Goal: Information Seeking & Learning: Check status

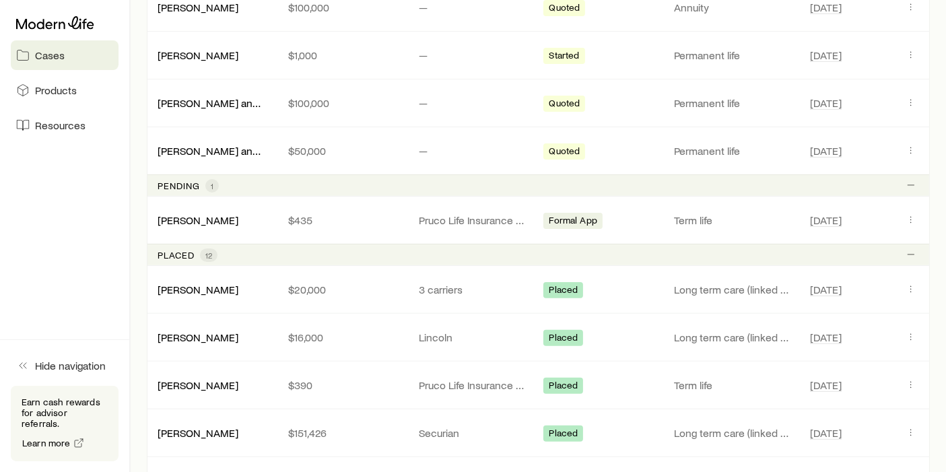
scroll to position [374, 0]
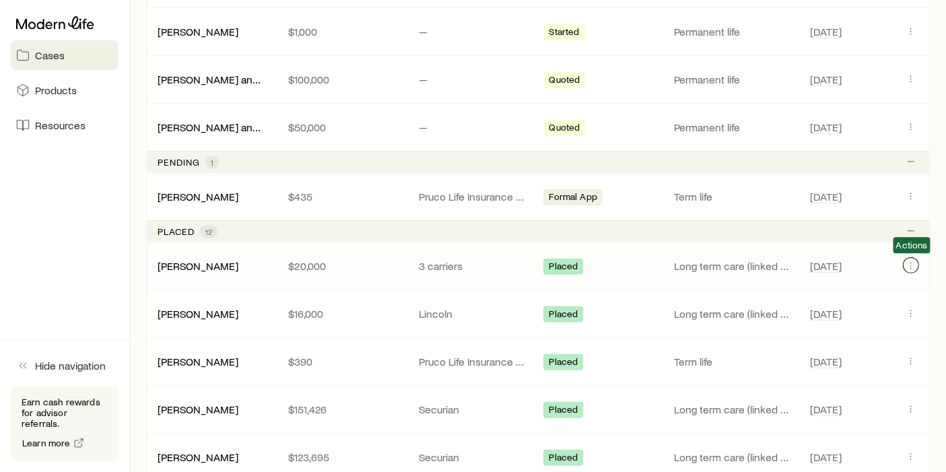
click at [915, 266] on icon "Client cases" at bounding box center [911, 265] width 11 height 11
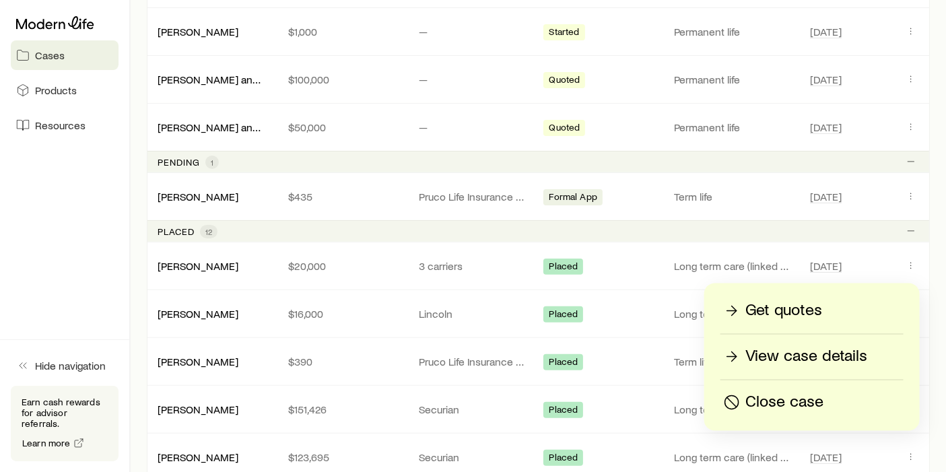
click at [777, 366] on link "View case details" at bounding box center [812, 358] width 183 height 24
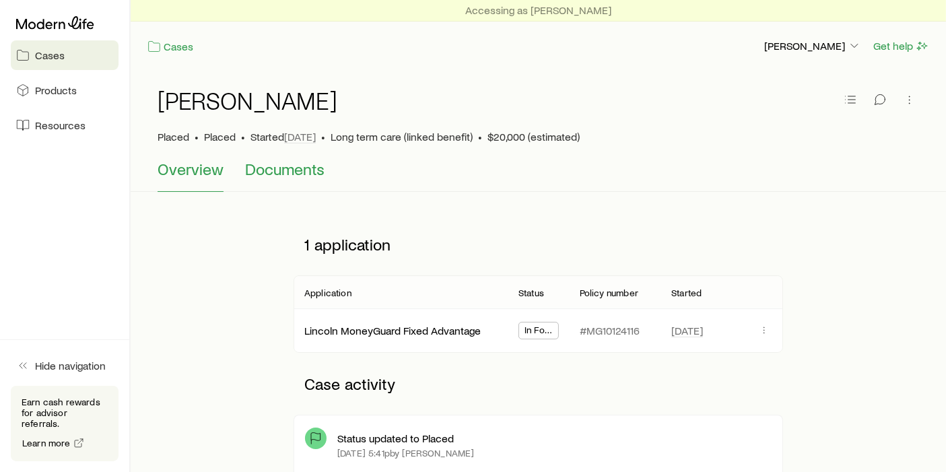
click at [270, 170] on span "Documents" at bounding box center [284, 169] width 79 height 19
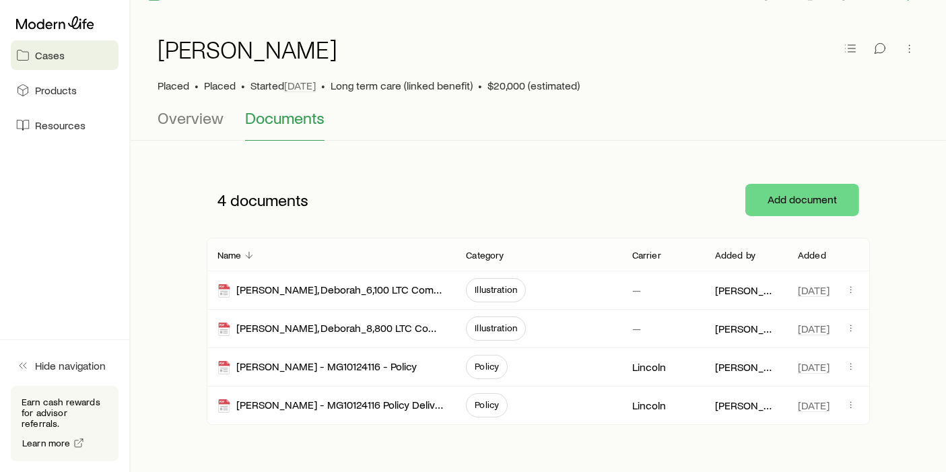
scroll to position [100, 0]
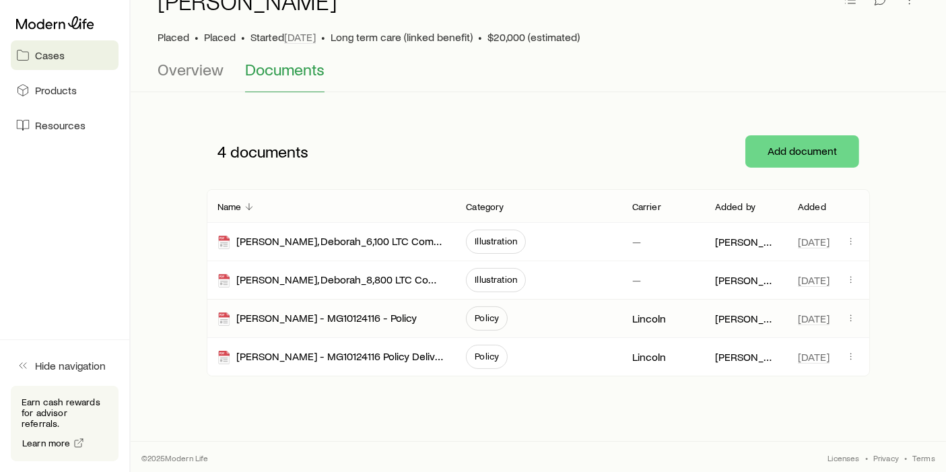
click at [498, 313] on span "Policy" at bounding box center [487, 318] width 24 height 11
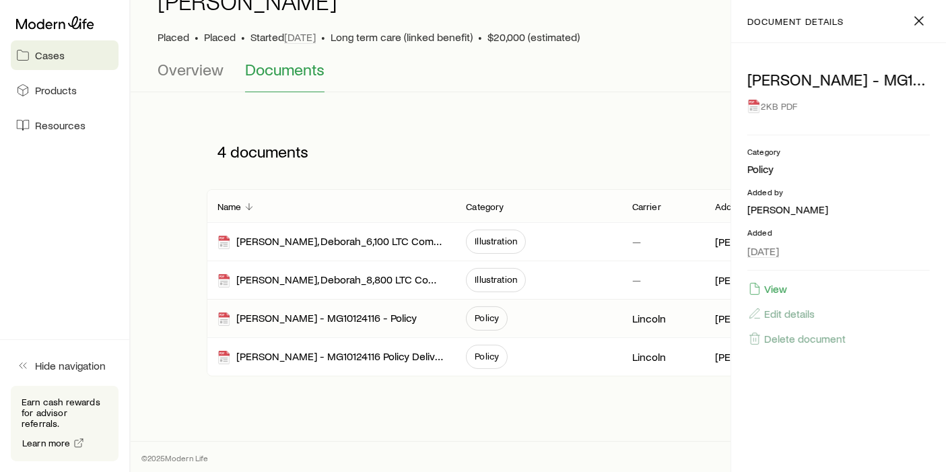
click at [765, 105] on div "2KB PDF" at bounding box center [839, 106] width 183 height 24
click at [779, 282] on button "View" at bounding box center [768, 289] width 40 height 15
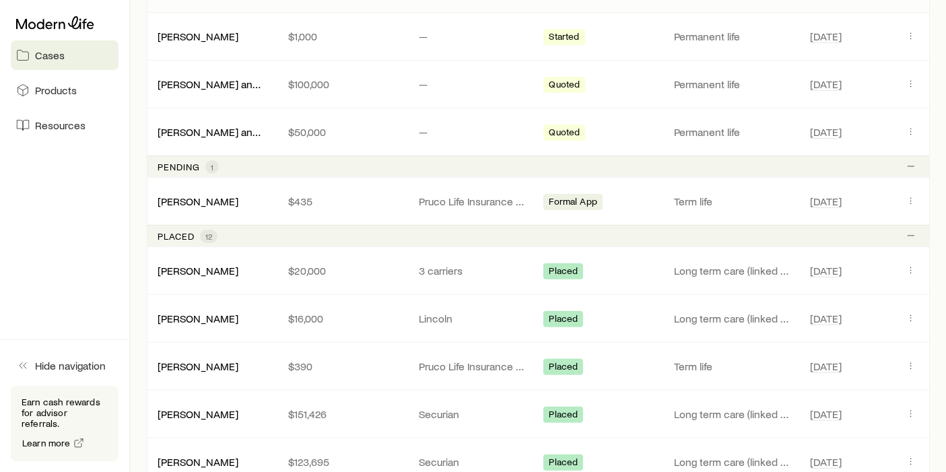
scroll to position [374, 0]
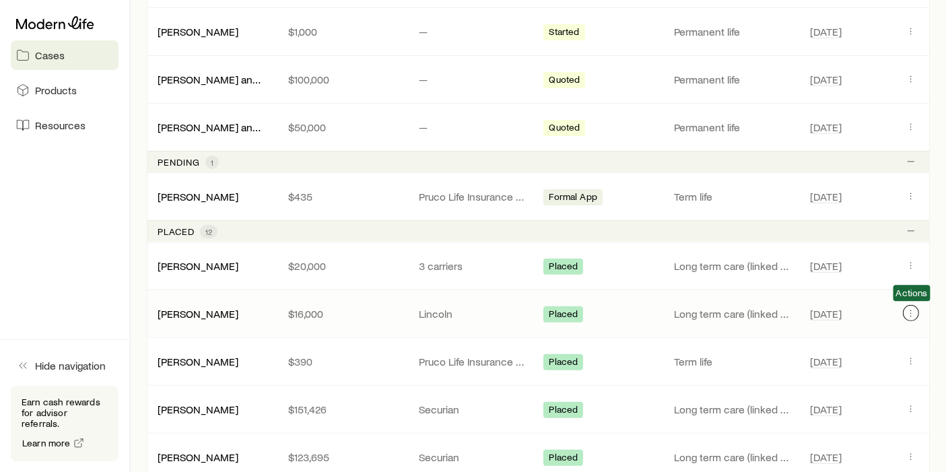
click at [904, 313] on button "Client cases" at bounding box center [911, 313] width 16 height 16
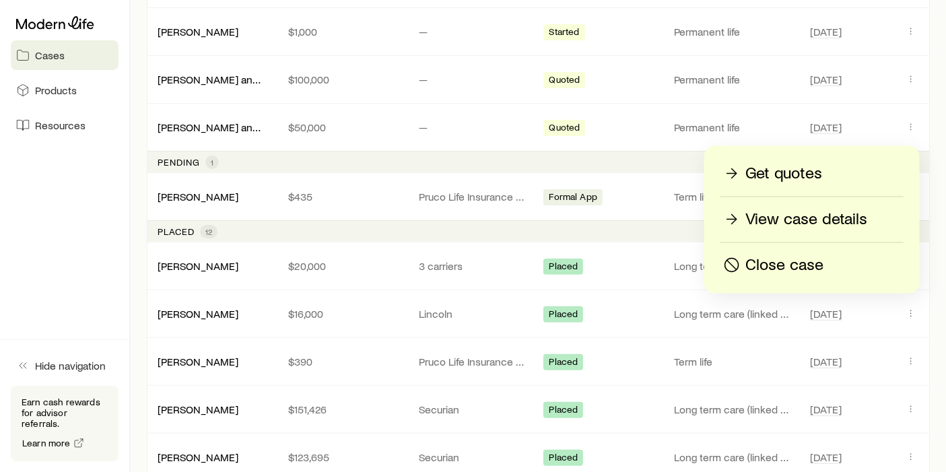
click at [806, 224] on p "View case details" at bounding box center [807, 220] width 122 height 22
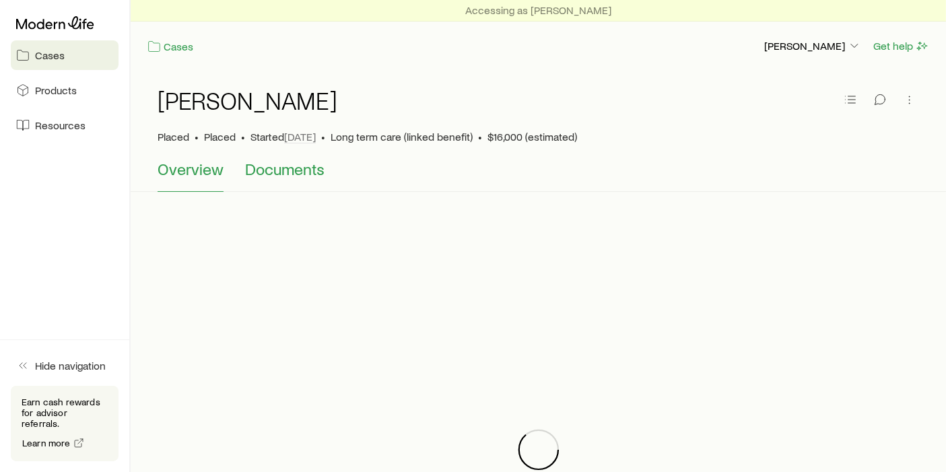
click at [298, 173] on span "Documents" at bounding box center [284, 169] width 79 height 19
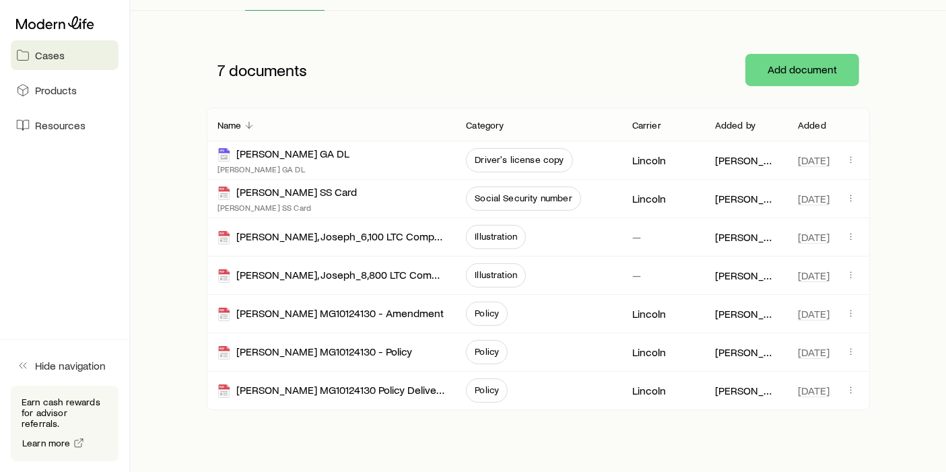
scroll to position [214, 0]
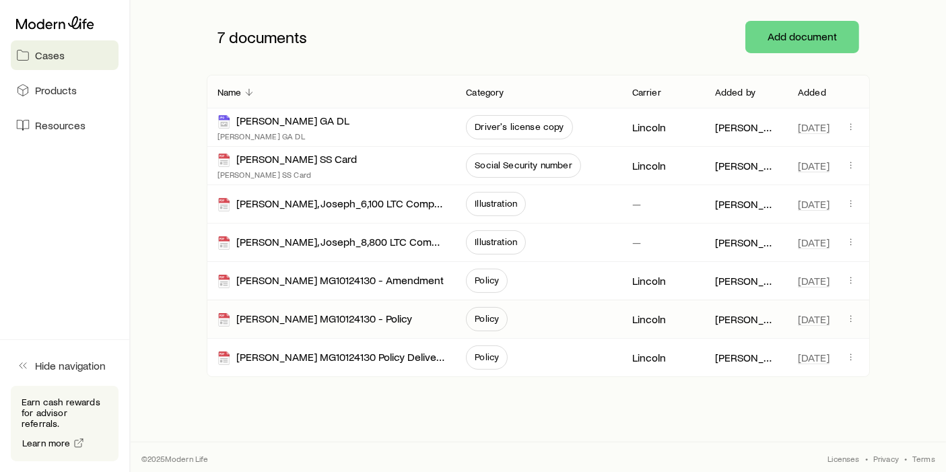
drag, startPoint x: 670, startPoint y: 313, endPoint x: 680, endPoint y: 321, distance: 12.0
click at [670, 313] on div "Lincoln" at bounding box center [662, 319] width 61 height 38
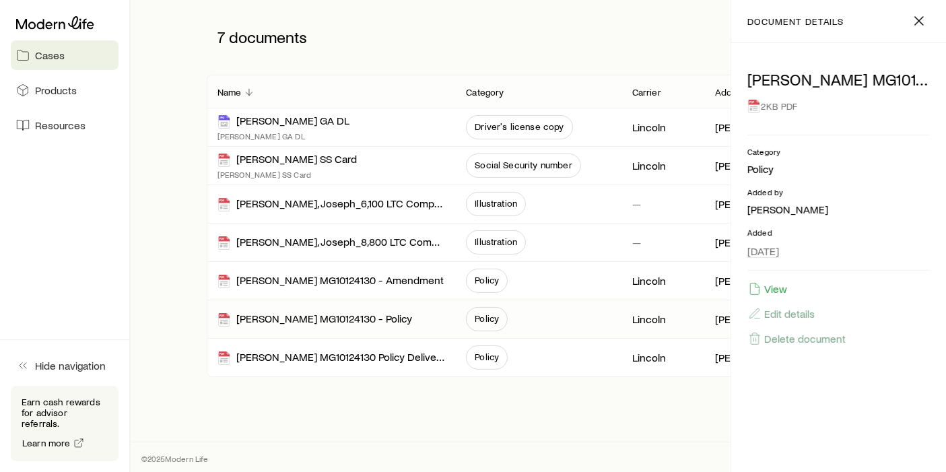
click at [758, 99] on div "2KB PDF" at bounding box center [839, 106] width 183 height 24
click at [783, 115] on div "2KB PDF" at bounding box center [839, 106] width 183 height 24
click at [781, 103] on div "2KB PDF" at bounding box center [839, 106] width 183 height 24
click at [760, 115] on div "2KB PDF" at bounding box center [839, 106] width 183 height 24
click at [772, 290] on button "View" at bounding box center [768, 289] width 40 height 15
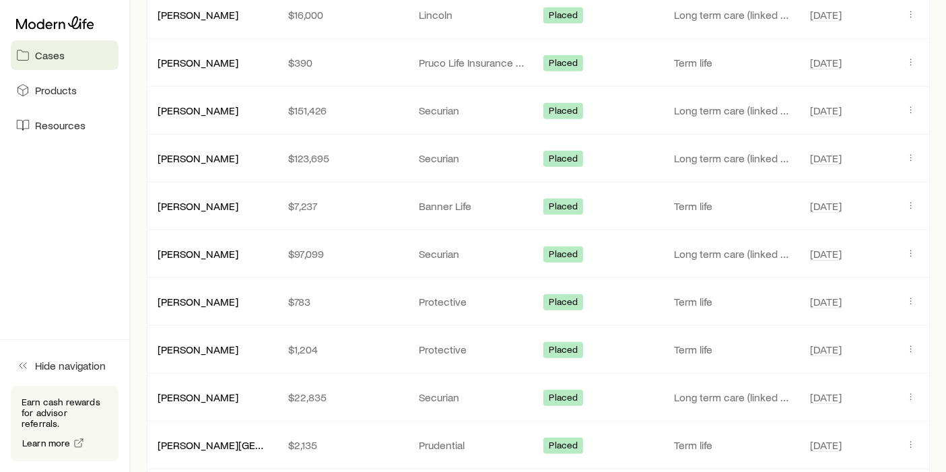
scroll to position [674, 0]
click at [916, 395] on icon "Client cases" at bounding box center [911, 396] width 11 height 11
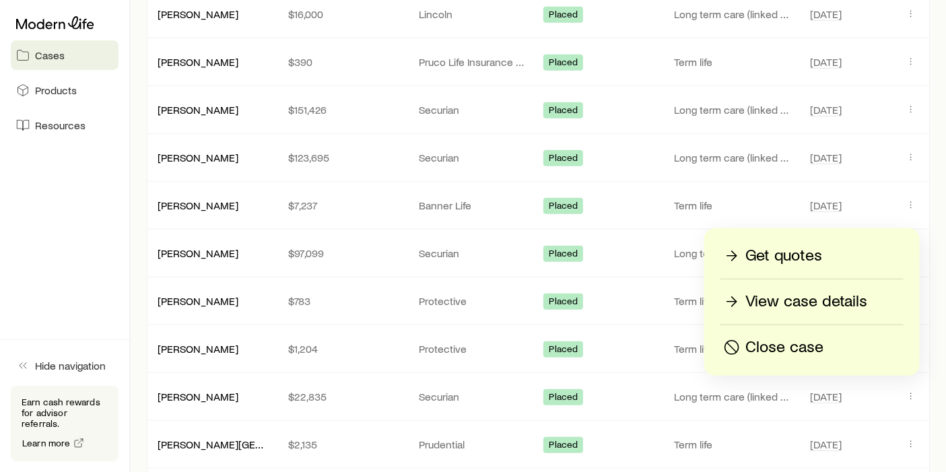
click at [844, 301] on p "View case details" at bounding box center [807, 302] width 122 height 22
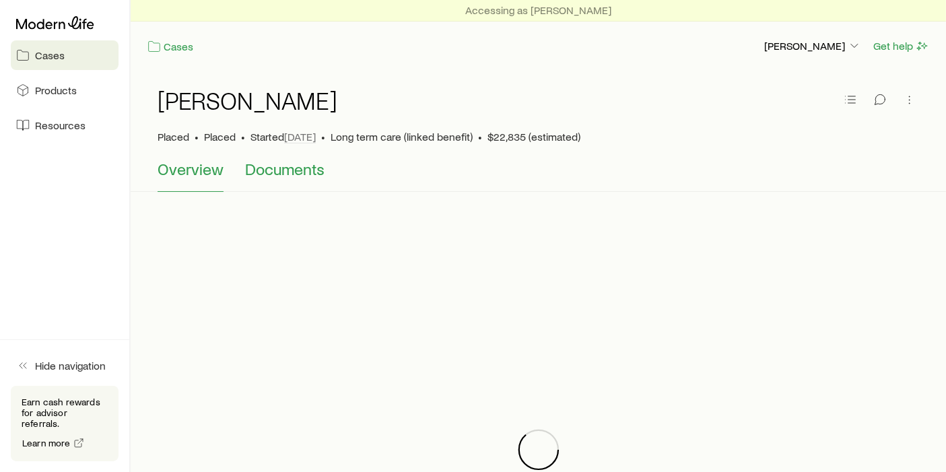
click at [280, 162] on span "Documents" at bounding box center [284, 169] width 79 height 19
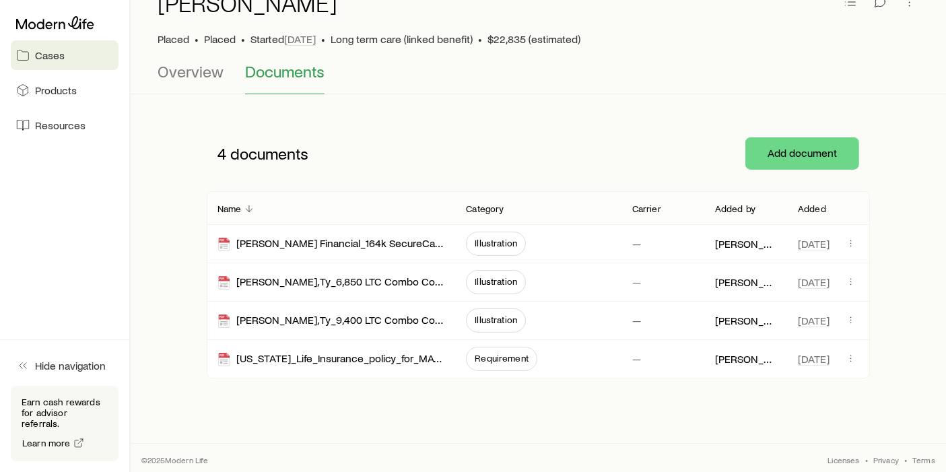
scroll to position [100, 0]
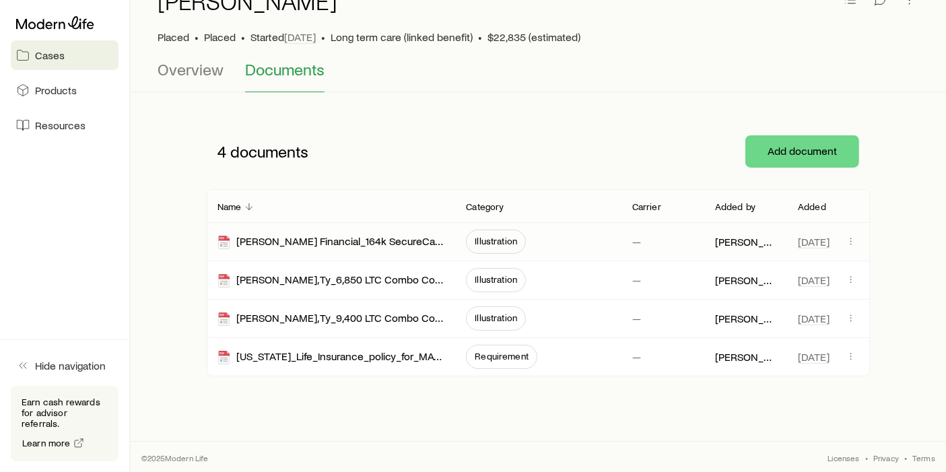
click at [694, 237] on div "—" at bounding box center [663, 242] width 83 height 38
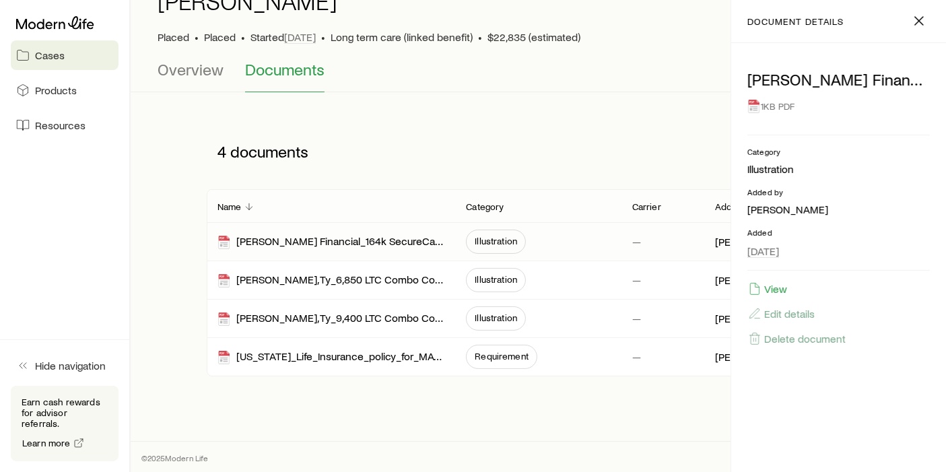
click at [793, 106] on div "1KB PDF" at bounding box center [839, 106] width 183 height 24
click at [763, 286] on button "View" at bounding box center [768, 289] width 40 height 15
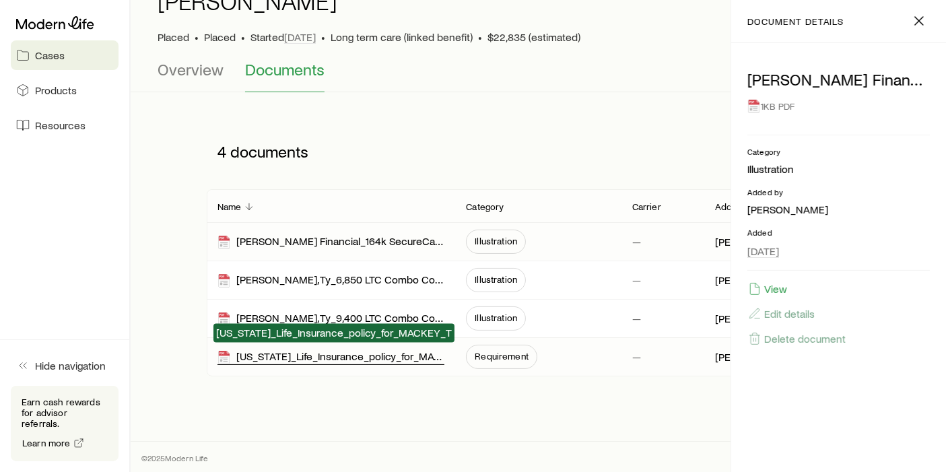
click at [435, 351] on div "[US_STATE]_Life_Insurance_policy_for_MACKEY_T" at bounding box center [332, 357] width 228 height 15
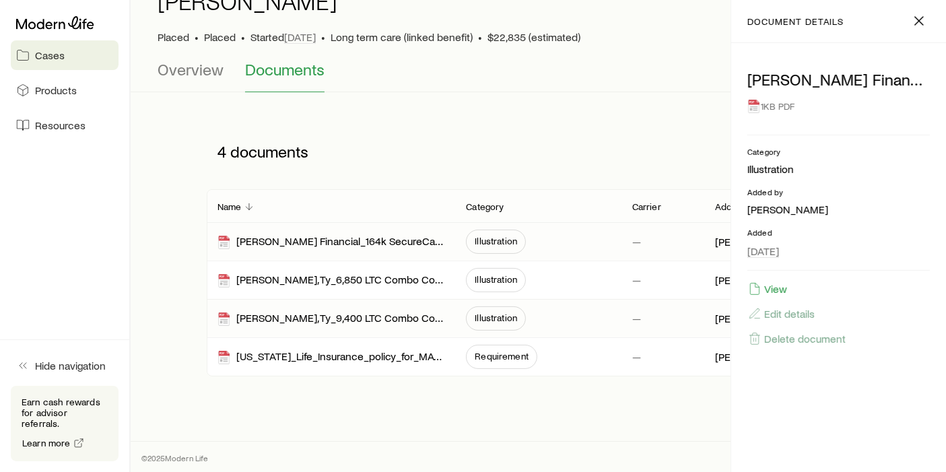
click at [498, 324] on span "Illustration" at bounding box center [496, 318] width 60 height 24
click at [775, 286] on button "View" at bounding box center [768, 289] width 40 height 15
click at [510, 281] on span "Illustration" at bounding box center [496, 279] width 42 height 11
click at [771, 282] on button "View" at bounding box center [768, 289] width 40 height 15
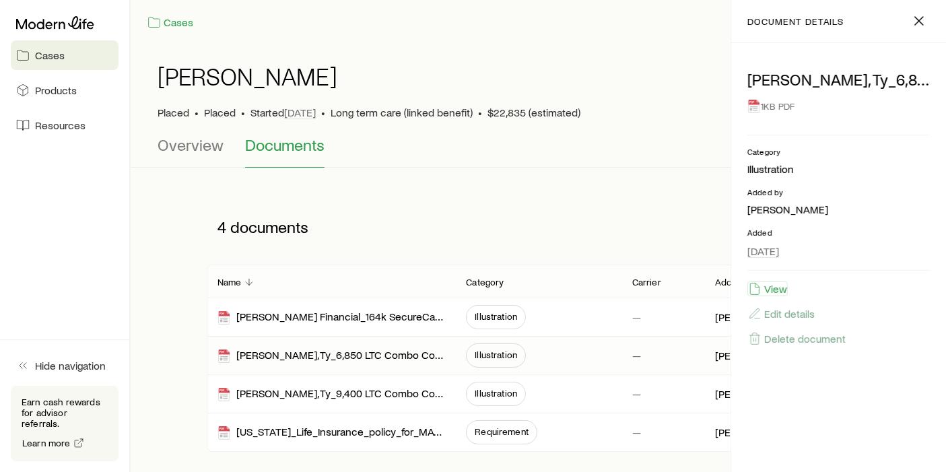
scroll to position [0, 0]
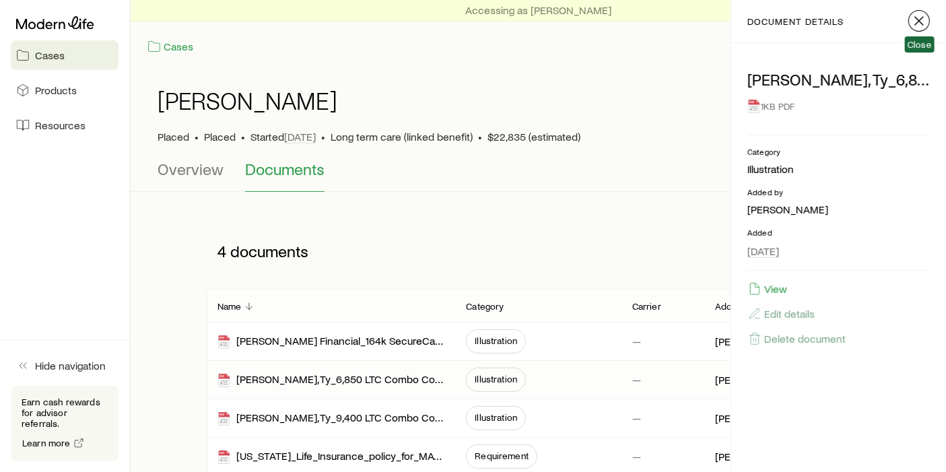
click at [917, 20] on icon "button" at bounding box center [919, 21] width 16 height 16
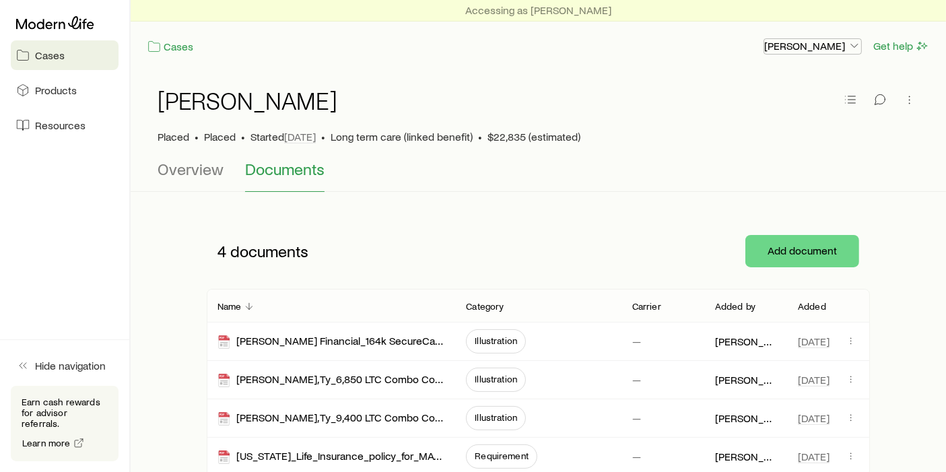
click at [804, 52] on p "[PERSON_NAME]" at bounding box center [812, 45] width 97 height 13
click at [736, 110] on button "Sign out" at bounding box center [782, 118] width 151 height 24
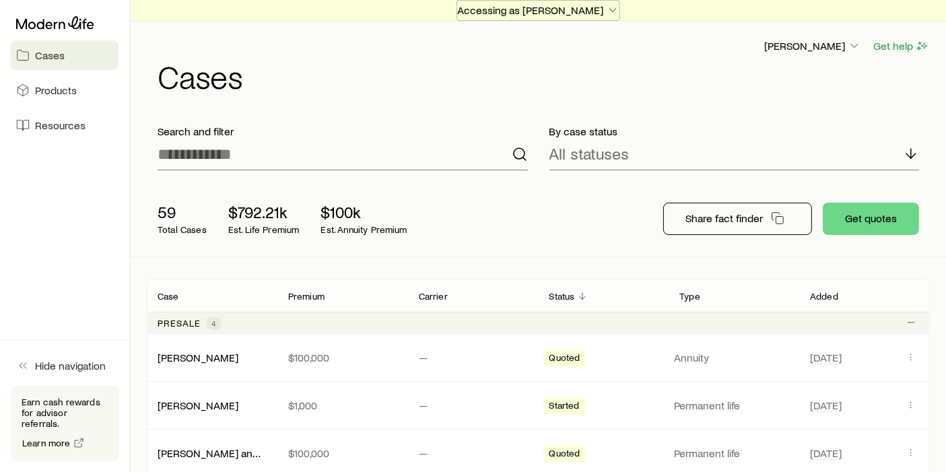
click at [572, 7] on p "Accessing as [PERSON_NAME]" at bounding box center [538, 9] width 162 height 13
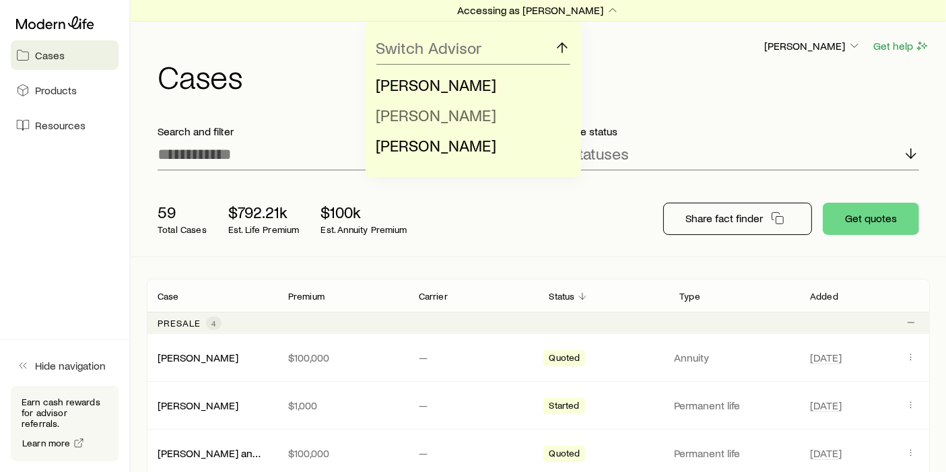
click at [432, 123] on span "[PERSON_NAME]" at bounding box center [437, 115] width 121 height 20
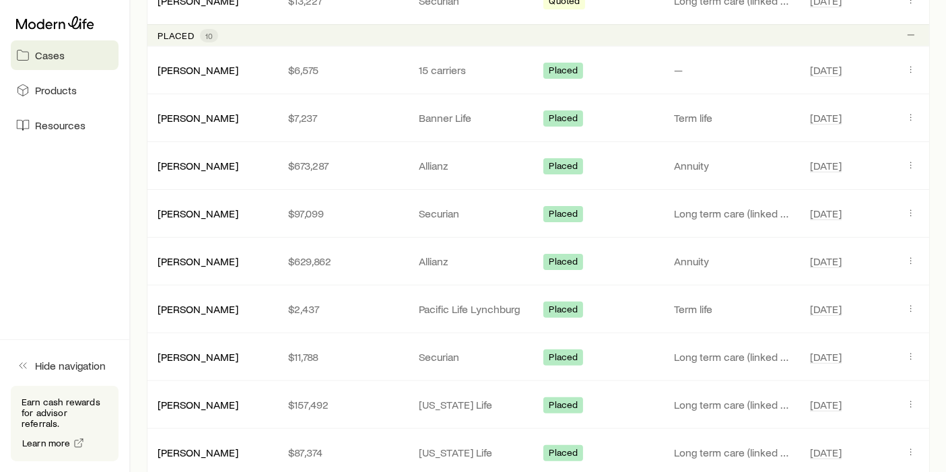
scroll to position [362, 0]
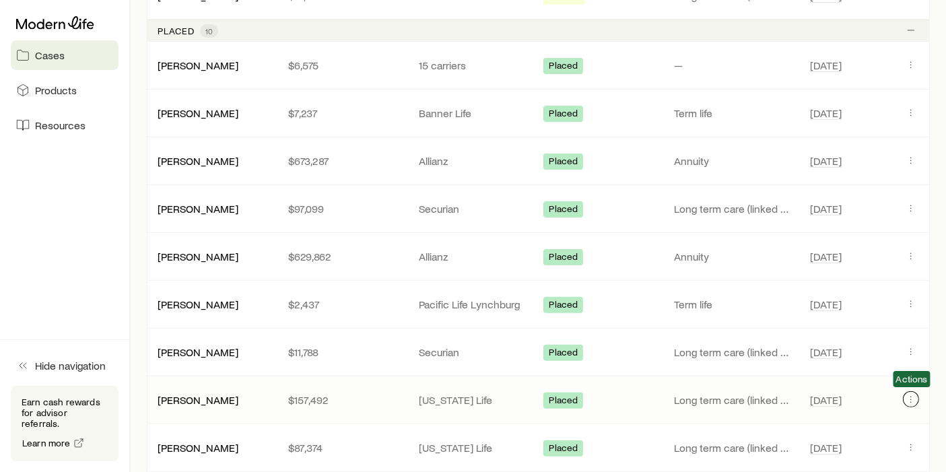
click at [910, 397] on icon "Client cases" at bounding box center [911, 399] width 11 height 11
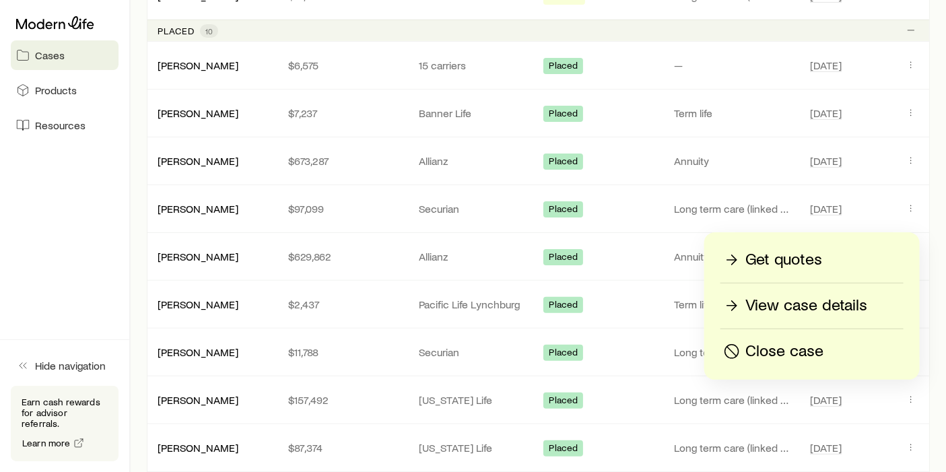
click at [805, 307] on p "View case details" at bounding box center [807, 306] width 122 height 22
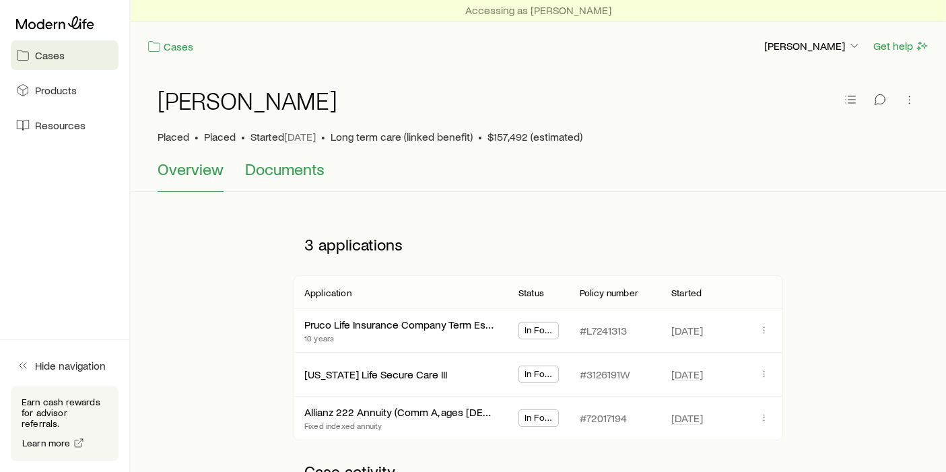
click at [294, 182] on button "Documents" at bounding box center [284, 176] width 79 height 32
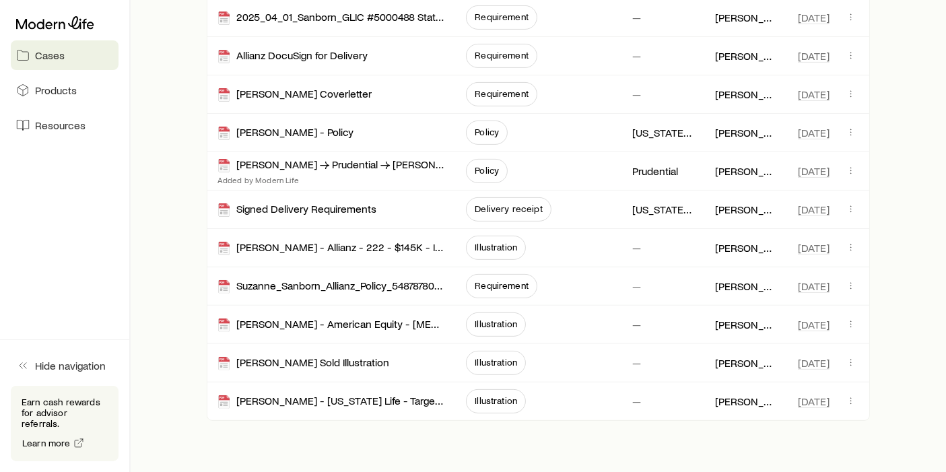
scroll to position [365, 0]
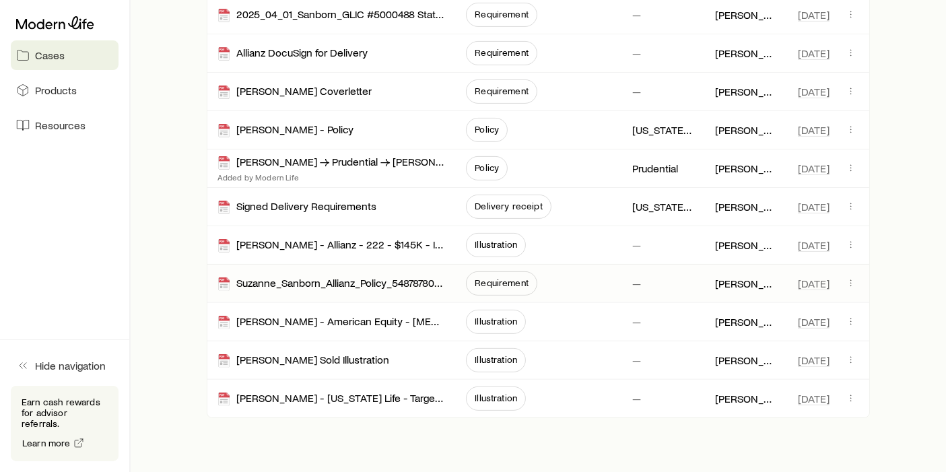
click at [396, 290] on div "Suzanne_Sanborn_Allianz_Policy_548787803_(1) 7 30 25" at bounding box center [332, 284] width 228 height 38
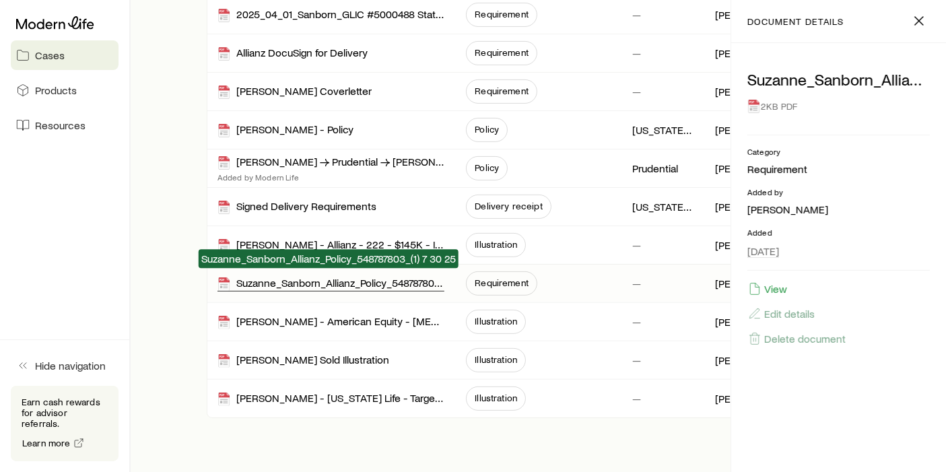
click at [398, 286] on div "Suzanne_Sanborn_Allianz_Policy_548787803_(1) 7 30 25" at bounding box center [332, 283] width 228 height 15
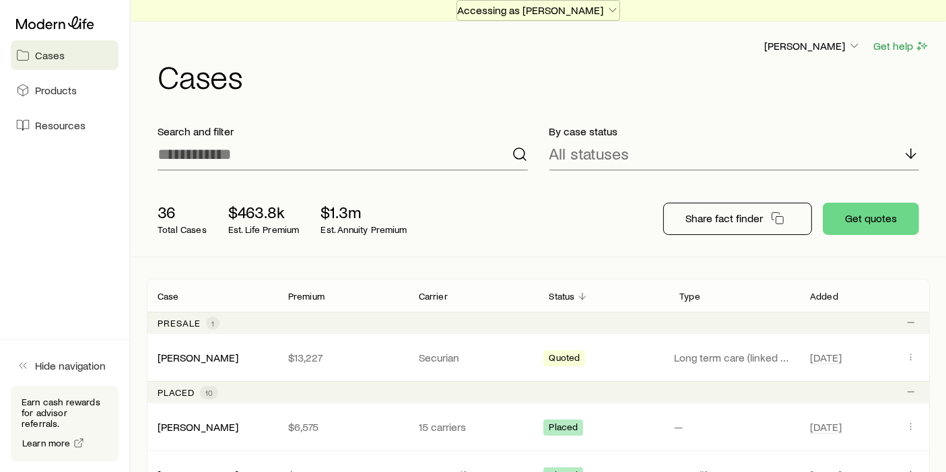
click at [577, 13] on p "Accessing as Wes Hunter" at bounding box center [538, 9] width 162 height 13
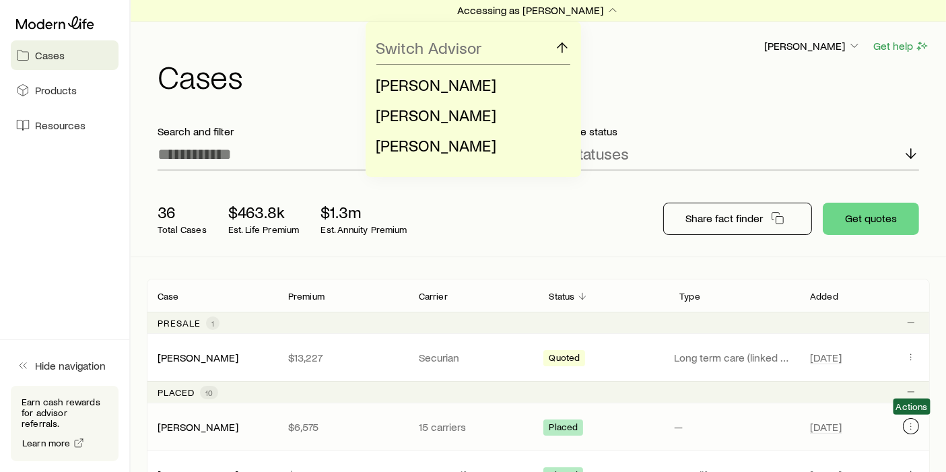
click at [914, 428] on icon "Client cases" at bounding box center [911, 426] width 11 height 11
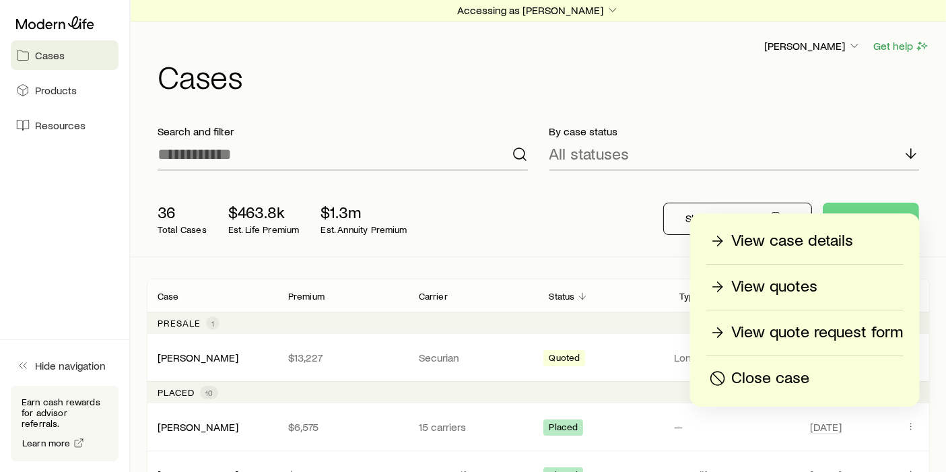
click at [781, 237] on p "View case details" at bounding box center [792, 241] width 122 height 22
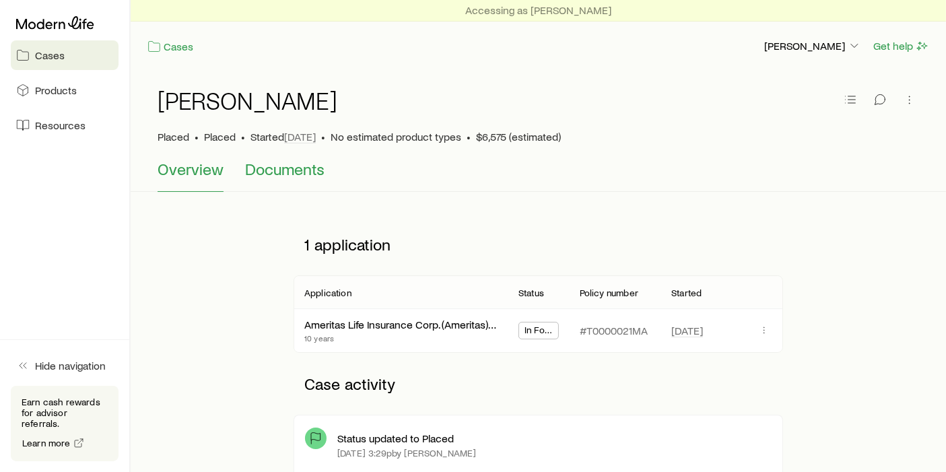
click at [311, 173] on span "Documents" at bounding box center [284, 169] width 79 height 19
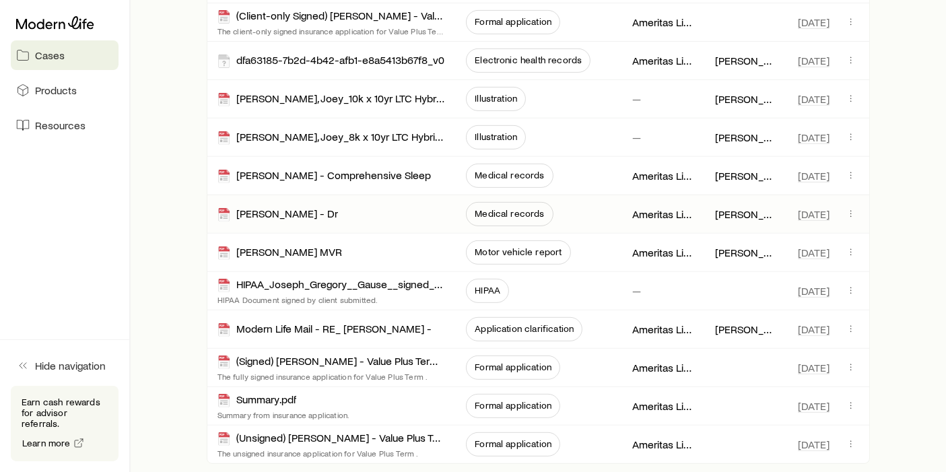
scroll to position [519, 0]
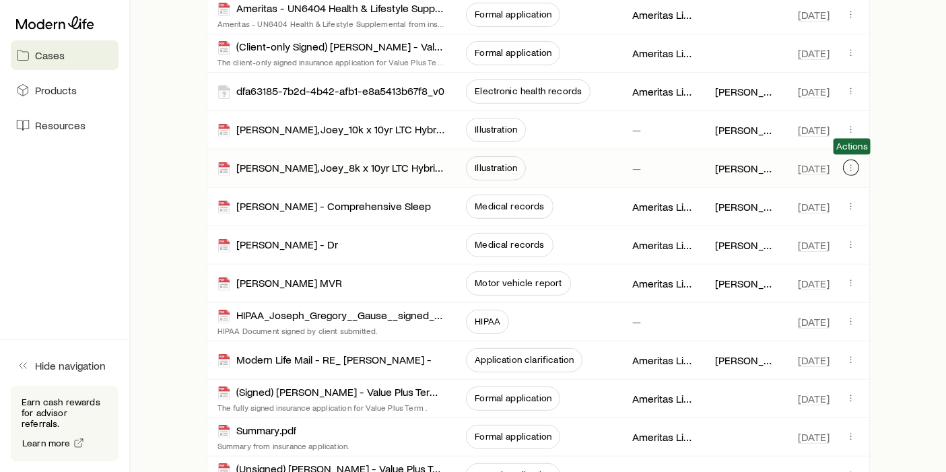
click at [850, 162] on icon "button" at bounding box center [851, 167] width 11 height 11
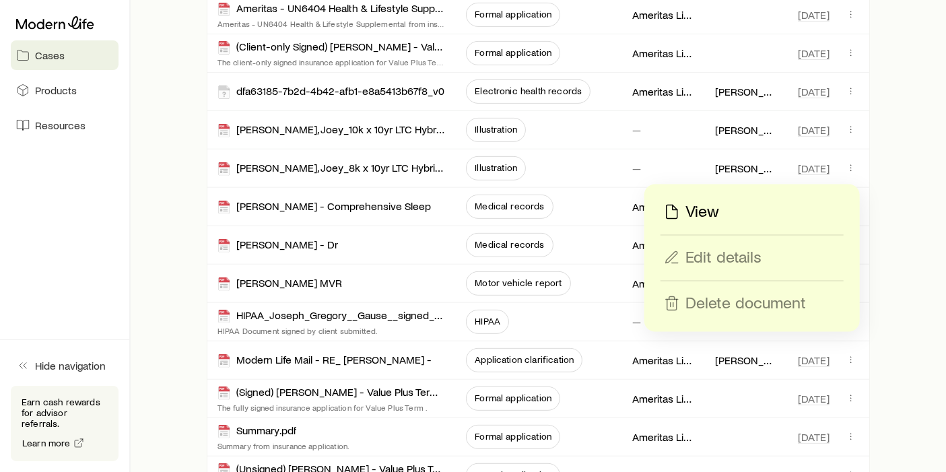
click at [753, 208] on div "View" at bounding box center [752, 212] width 182 height 22
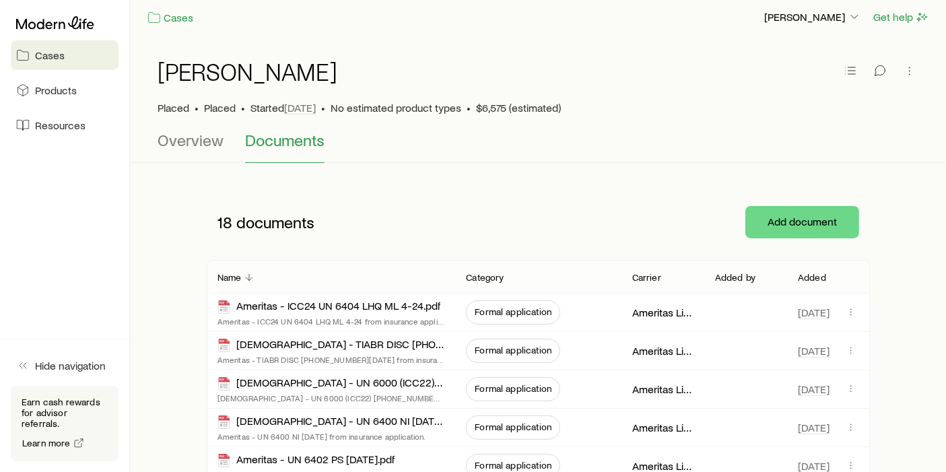
scroll to position [0, 0]
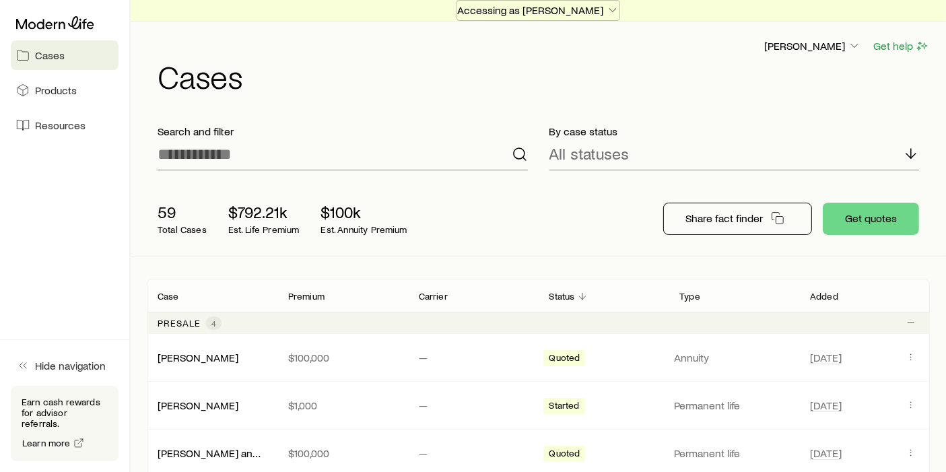
click at [556, 10] on p "Accessing as [PERSON_NAME]" at bounding box center [538, 9] width 162 height 13
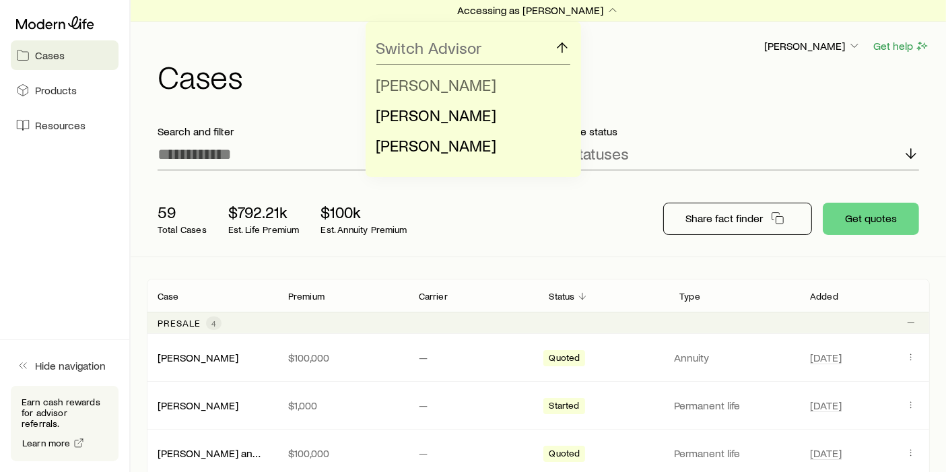
click at [434, 91] on span "Chad Hunter" at bounding box center [437, 85] width 121 height 20
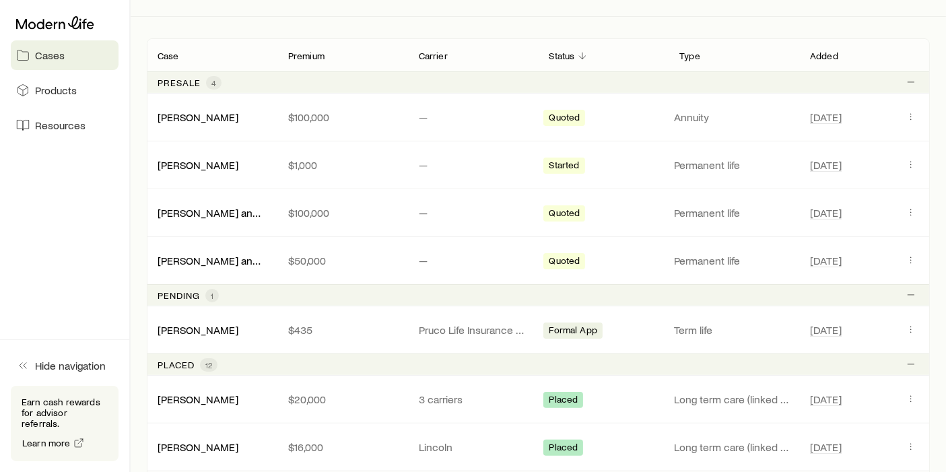
scroll to position [523, 0]
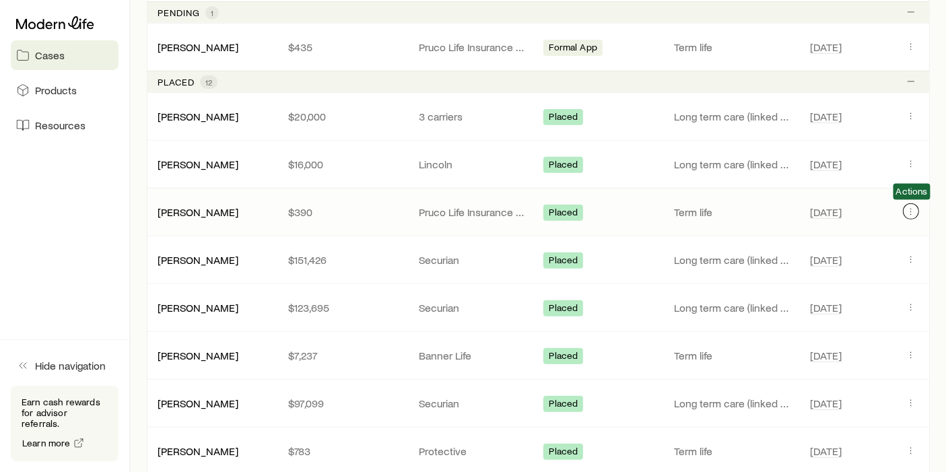
click at [909, 209] on icon "Client cases" at bounding box center [911, 211] width 11 height 11
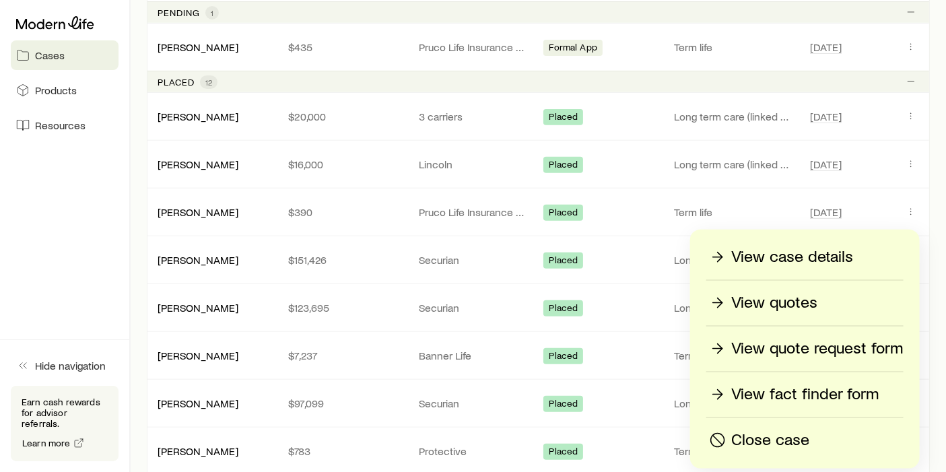
click at [806, 261] on p "View case details" at bounding box center [792, 258] width 122 height 22
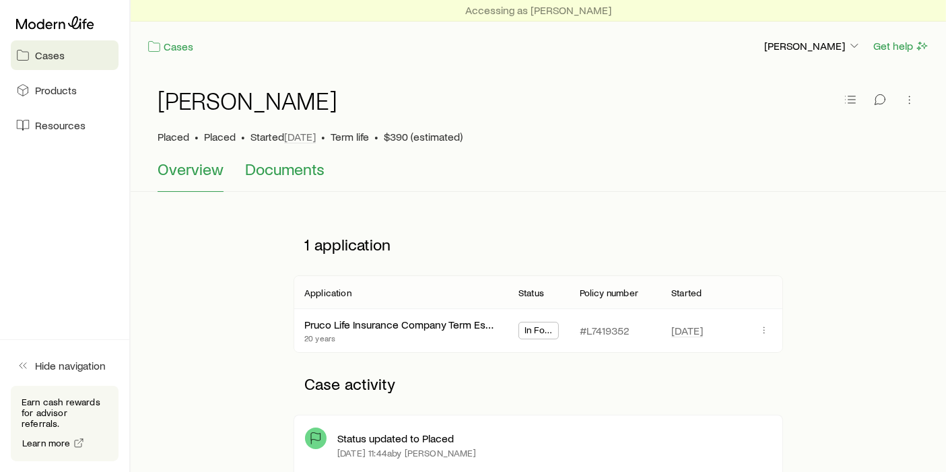
click at [315, 168] on span "Documents" at bounding box center [284, 169] width 79 height 19
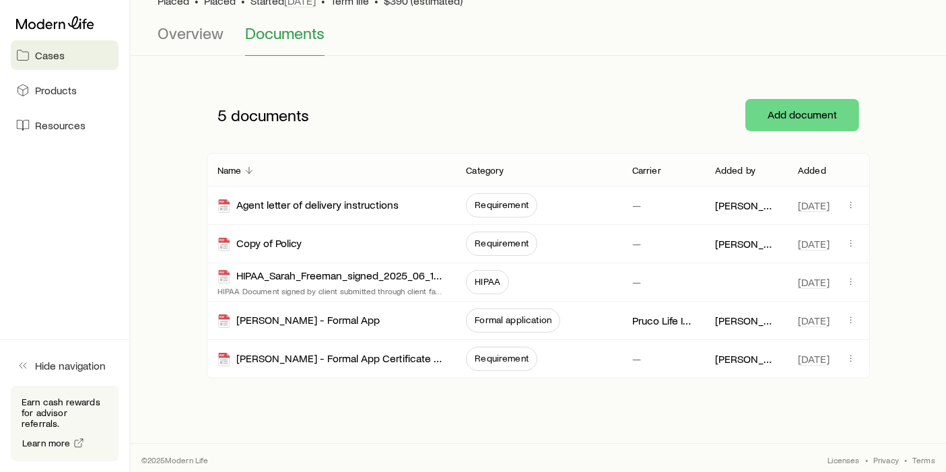
scroll to position [138, 0]
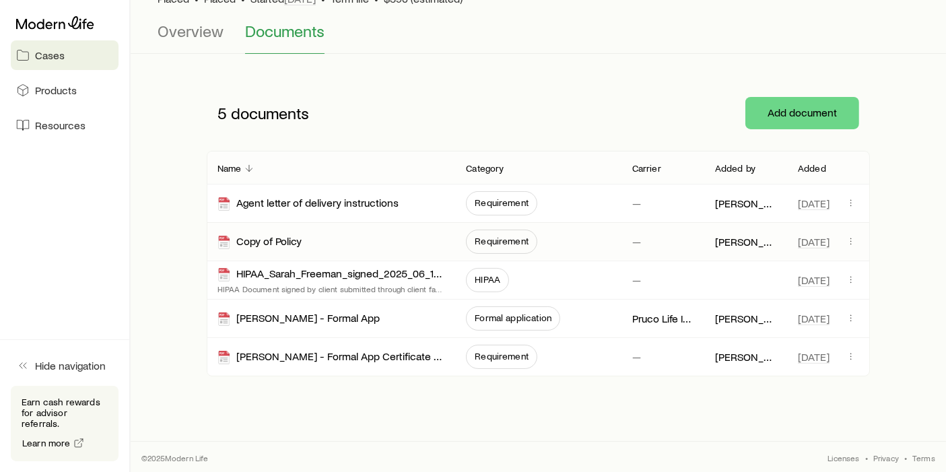
click at [533, 242] on span "Requirement" at bounding box center [501, 242] width 71 height 24
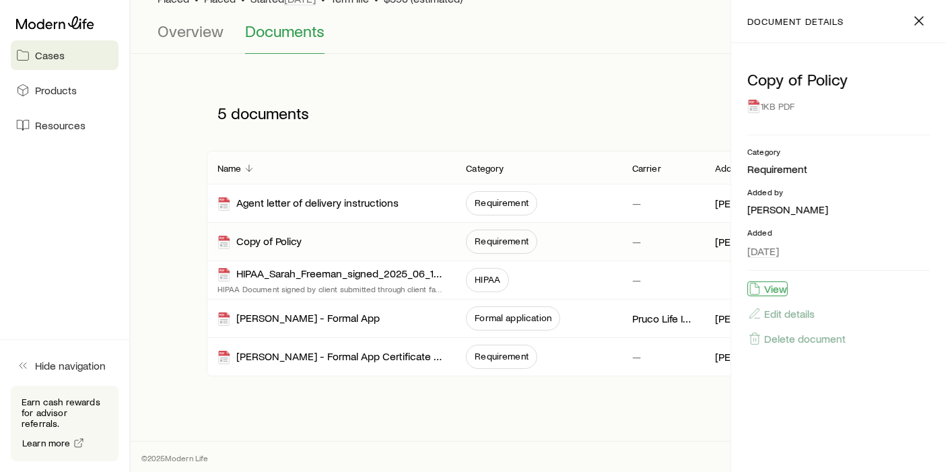
click at [769, 289] on button "View" at bounding box center [768, 289] width 40 height 15
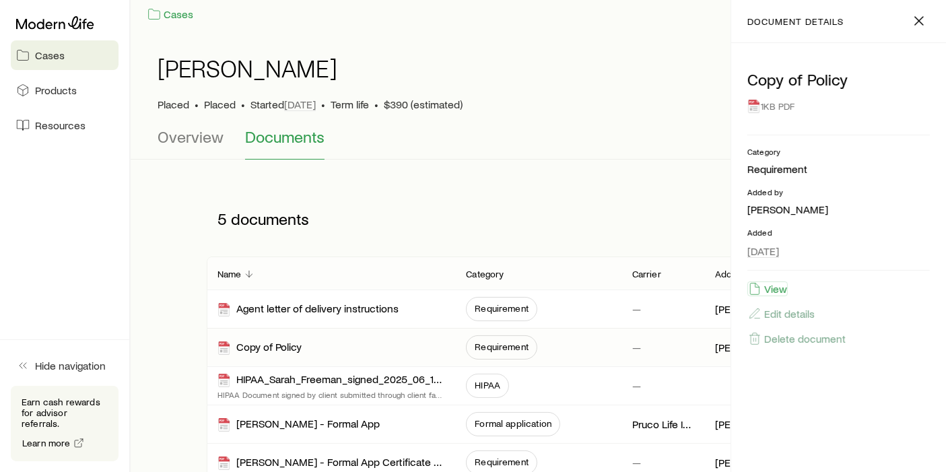
scroll to position [0, 0]
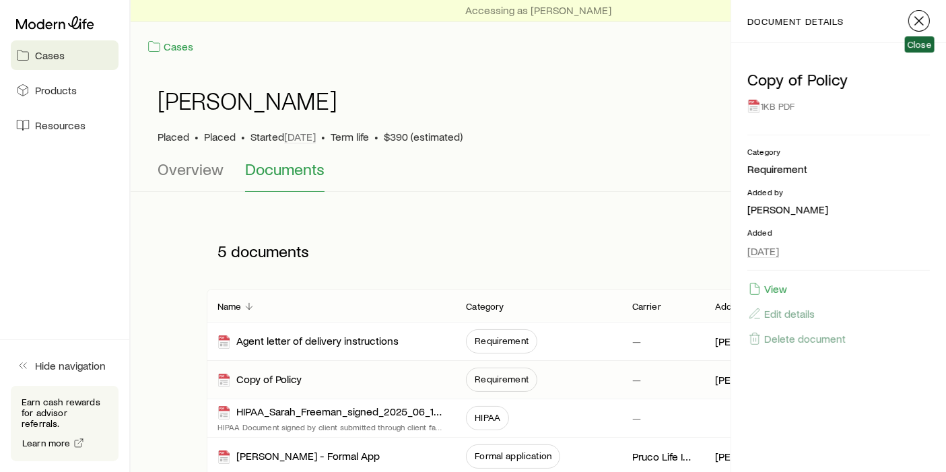
click at [914, 22] on icon "button" at bounding box center [919, 21] width 16 height 16
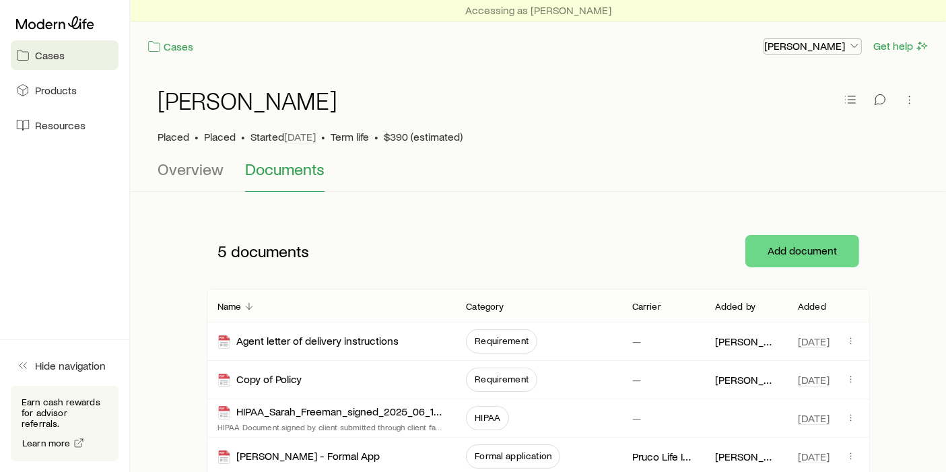
click at [803, 51] on p "[PERSON_NAME]" at bounding box center [812, 45] width 97 height 13
click at [774, 89] on span "Licenses and contracts" at bounding box center [786, 82] width 110 height 13
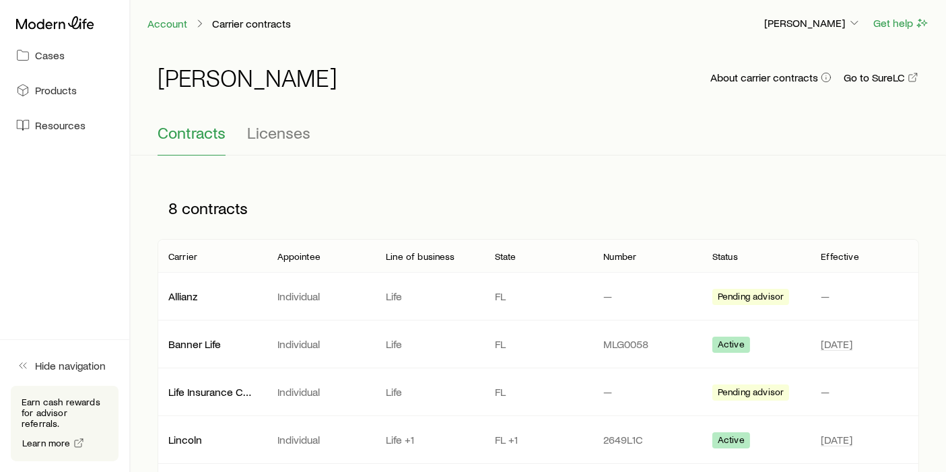
scroll to position [22, 0]
click at [815, 26] on p "[PERSON_NAME]" at bounding box center [812, 24] width 97 height 13
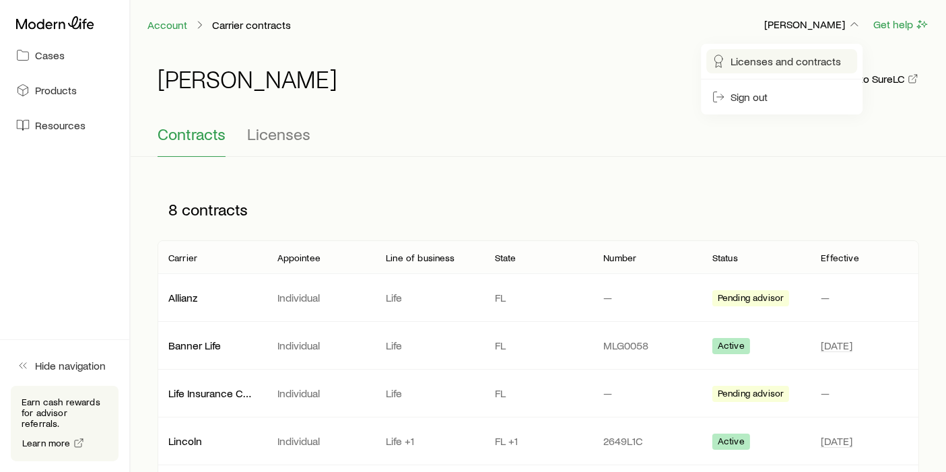
click at [781, 67] on span "Licenses and contracts" at bounding box center [786, 61] width 110 height 13
click at [267, 137] on span "Licenses" at bounding box center [278, 134] width 63 height 19
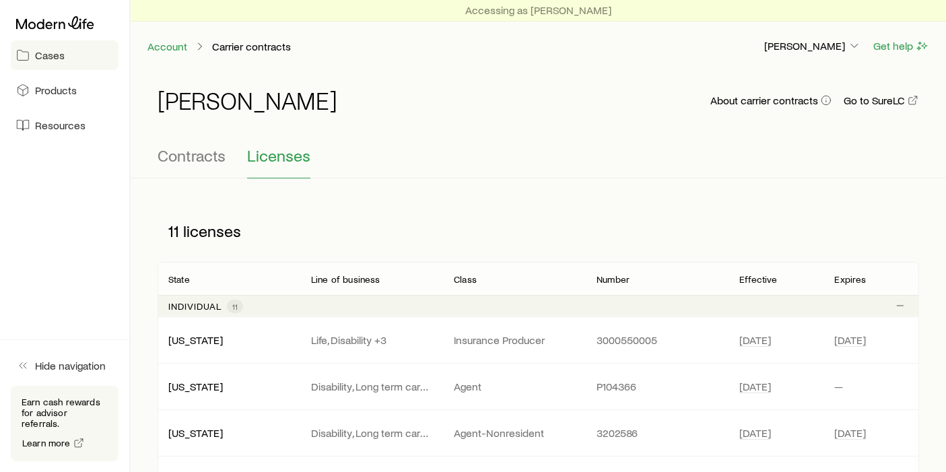
click at [28, 62] on link "Cases" at bounding box center [65, 55] width 108 height 30
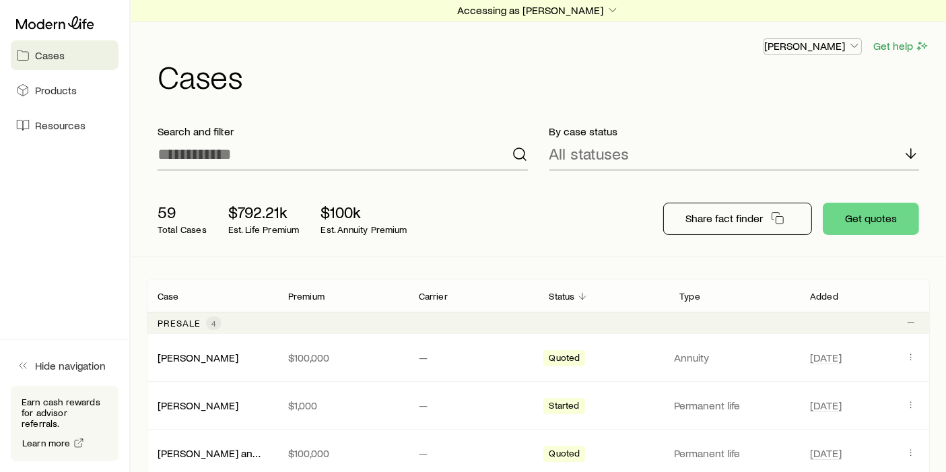
click at [826, 48] on p "[PERSON_NAME]" at bounding box center [812, 45] width 97 height 13
click at [763, 120] on span "Sign out" at bounding box center [749, 118] width 37 height 13
click at [826, 51] on p "[PERSON_NAME]" at bounding box center [812, 45] width 97 height 13
drag, startPoint x: 661, startPoint y: 65, endPoint x: 610, endPoint y: 40, distance: 57.8
click at [660, 65] on h1 "Cases" at bounding box center [544, 76] width 773 height 32
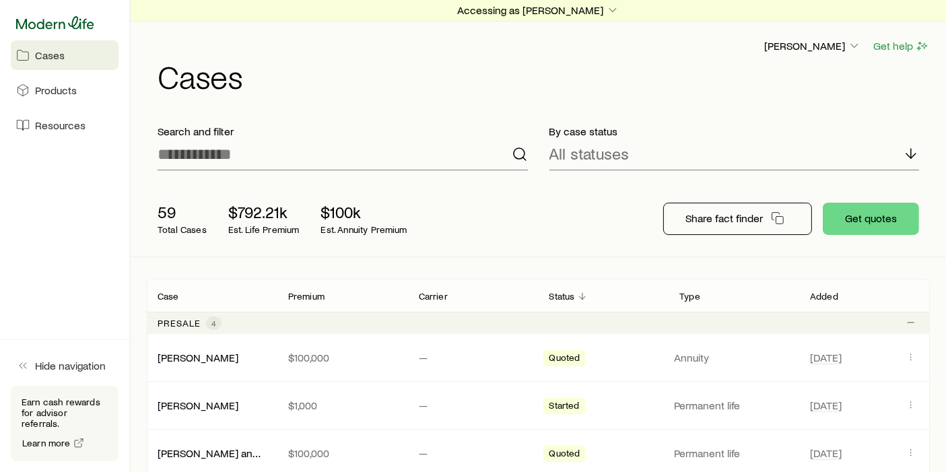
click at [77, 23] on icon at bounding box center [55, 22] width 78 height 13
click at [557, 7] on p "Accessing as [PERSON_NAME]" at bounding box center [538, 9] width 162 height 13
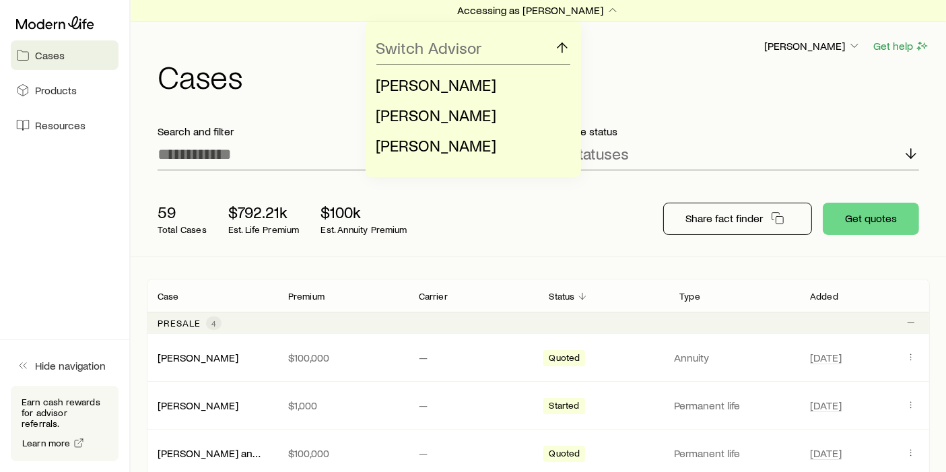
click at [677, 67] on div "Switch Advisor Chad Hunter Wes Hunter Shawn Jiles" at bounding box center [473, 100] width 946 height 156
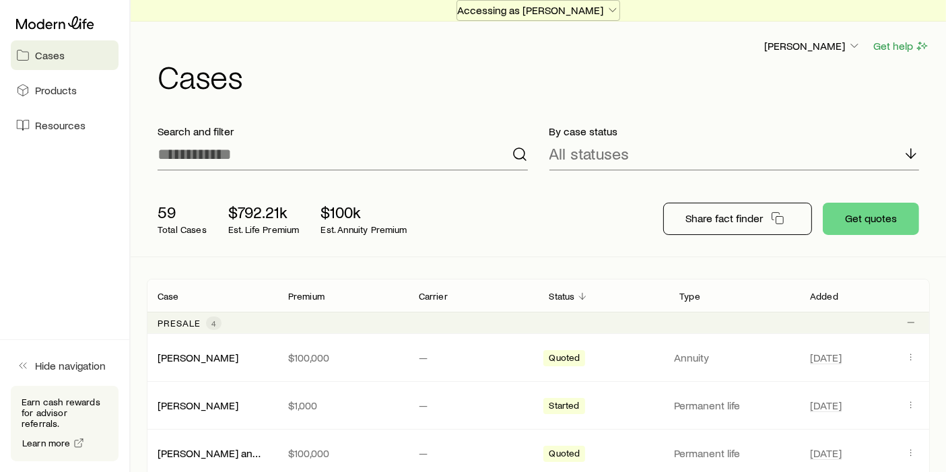
click at [502, 16] on button "Accessing as [PERSON_NAME]" at bounding box center [539, 10] width 164 height 21
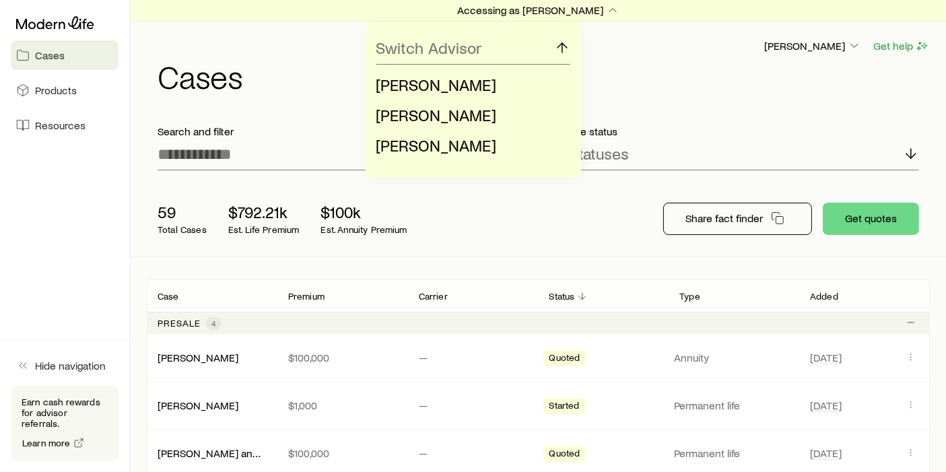
click at [667, 53] on div "Switch Advisor Chad Hunter Wes Hunter Shawn Jiles" at bounding box center [473, 100] width 946 height 156
click at [861, 55] on div "Switch Advisor Chad Hunter Wes Hunter Shawn Jiles" at bounding box center [473, 100] width 946 height 156
click at [837, 45] on div "Switch Advisor Chad Hunter Wes Hunter Shawn Jiles" at bounding box center [473, 100] width 946 height 156
click at [810, 81] on div "Switch Advisor Chad Hunter Wes Hunter Shawn Jiles" at bounding box center [473, 100] width 946 height 156
click at [647, 65] on div "Switch Advisor Chad Hunter Wes Hunter Shawn Jiles" at bounding box center [473, 100] width 946 height 156
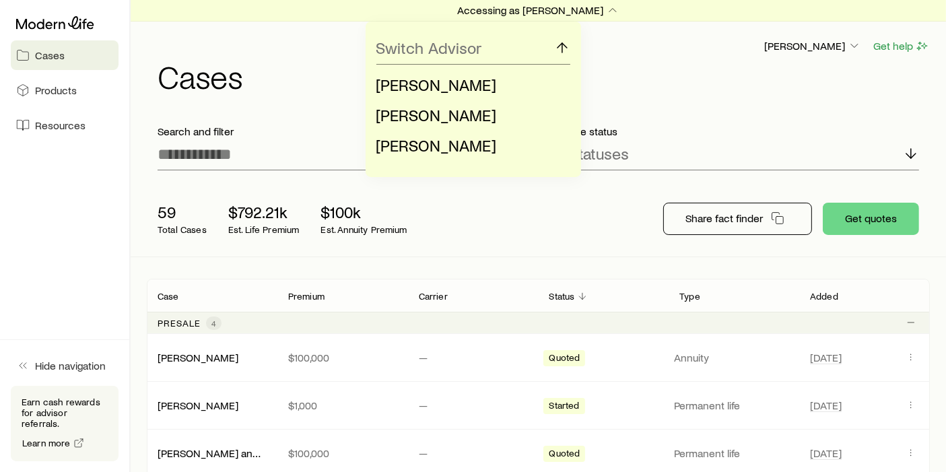
drag, startPoint x: 623, startPoint y: 55, endPoint x: 609, endPoint y: 54, distance: 14.2
click at [623, 55] on div "Switch Advisor Chad Hunter Wes Hunter Shawn Jiles" at bounding box center [473, 100] width 946 height 156
click at [552, 39] on div "Switch Advisor" at bounding box center [474, 48] width 194 height 32
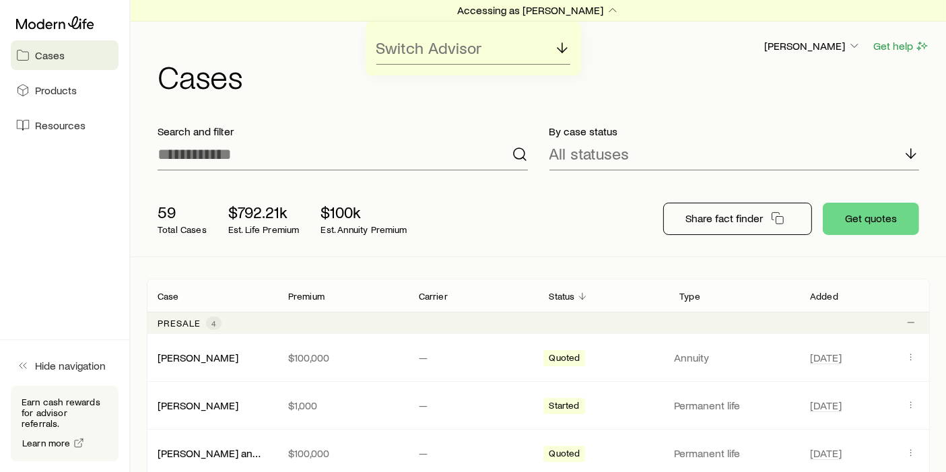
click at [824, 48] on div "Switch Advisor" at bounding box center [473, 49] width 946 height 54
click at [861, 49] on div "Switch Advisor" at bounding box center [473, 49] width 946 height 54
click at [857, 48] on div "Switch Advisor" at bounding box center [473, 49] width 946 height 54
click at [596, 16] on button "Accessing as [PERSON_NAME]" at bounding box center [539, 10] width 164 height 21
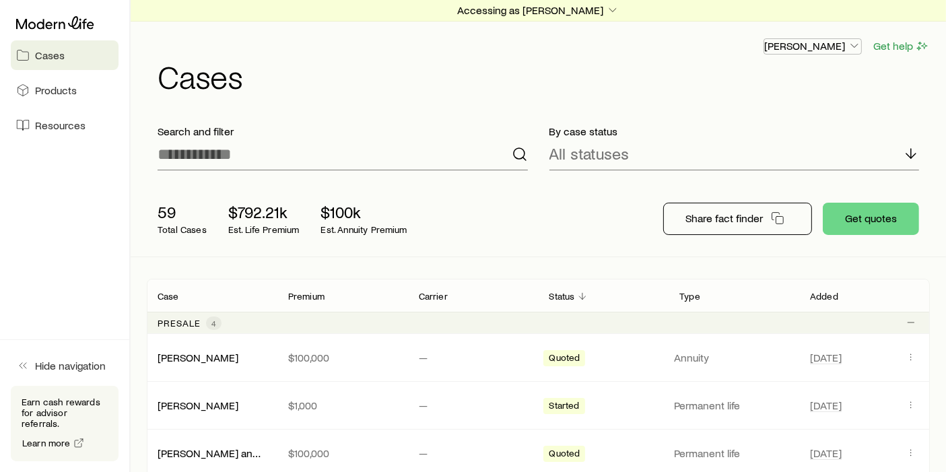
click at [796, 48] on p "[PERSON_NAME]" at bounding box center [812, 45] width 97 height 13
click at [769, 115] on button "Sign out" at bounding box center [782, 118] width 151 height 24
